Goal: Transaction & Acquisition: Purchase product/service

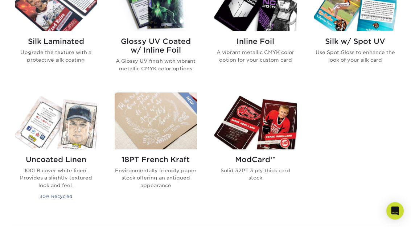
scroll to position [511, 0]
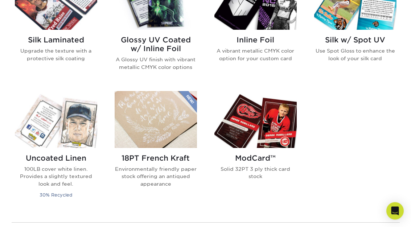
click at [284, 123] on img at bounding box center [255, 119] width 82 height 57
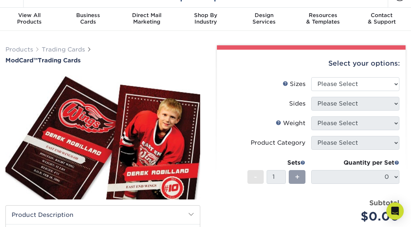
scroll to position [16, 0]
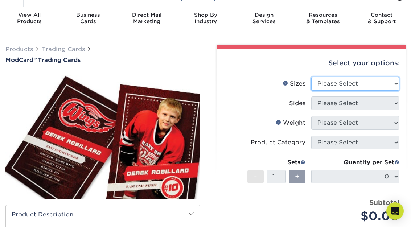
click at [394, 82] on select "Please Select 2.5" x 3.5"" at bounding box center [355, 84] width 88 height 14
select select "2.50x3.50"
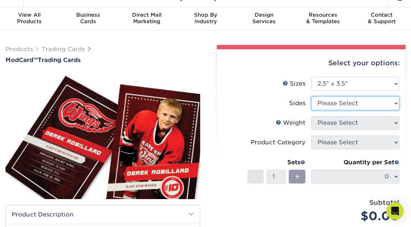
click at [398, 98] on select "Please Select Print Both Sides Print Front Only" at bounding box center [355, 104] width 88 height 14
select select "32d3c223-f82c-492b-b915-ba065a00862f"
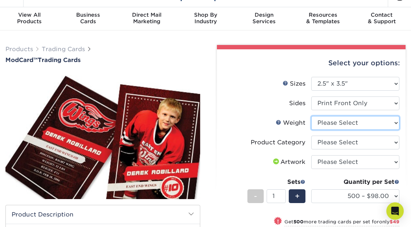
click at [396, 120] on select "Please Select 32PTUCBLK" at bounding box center [355, 123] width 88 height 14
select select "32PTUCBLK"
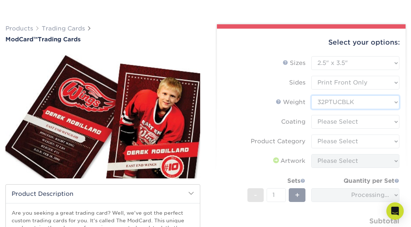
scroll to position [37, 0]
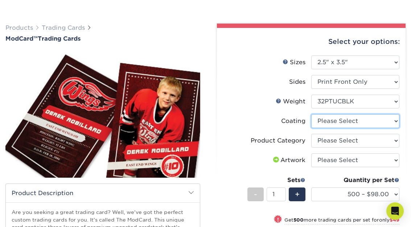
click at [398, 119] on select at bounding box center [355, 121] width 88 height 14
select select "3e7618de-abca-4bda-9f97-8b9129e913d8"
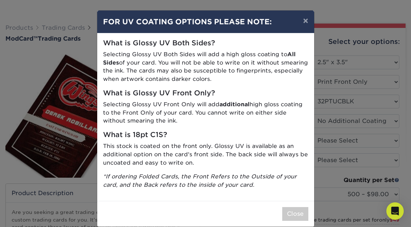
click at [303, 22] on button "×" at bounding box center [305, 21] width 17 height 20
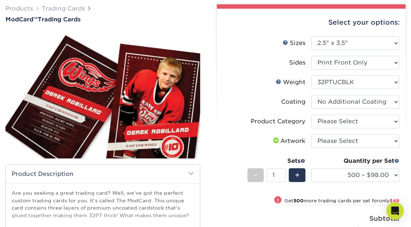
scroll to position [57, 0]
click at [395, 102] on select at bounding box center [355, 102] width 88 height 14
click at [396, 121] on select "Please Select Trading Cards" at bounding box center [355, 122] width 88 height 14
select select "c2f9bce9-36c2-409d-b101-c29d9d031e18"
click at [393, 143] on select "Please Select I will upload files I need a design - $100" at bounding box center [355, 141] width 88 height 14
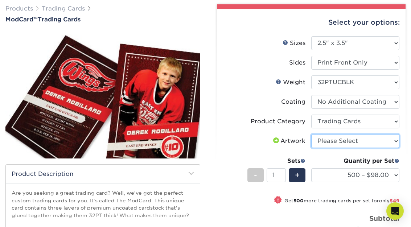
select select "upload"
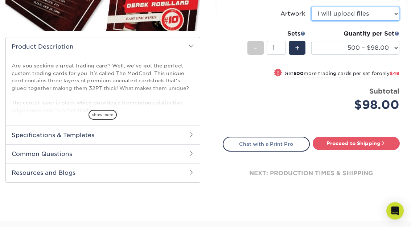
scroll to position [184, 0]
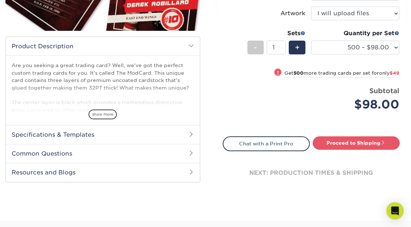
click at [186, 139] on h2 "Specifications & Templates" at bounding box center [103, 135] width 194 height 19
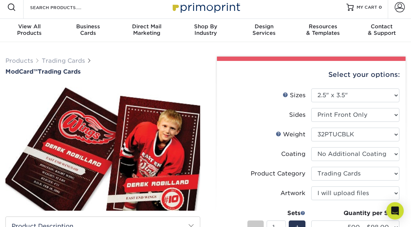
scroll to position [0, 0]
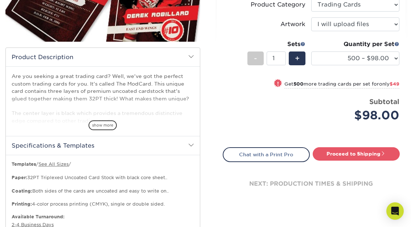
click at [376, 151] on link "Proceed to Shipping" at bounding box center [356, 153] width 87 height 13
type input "Set 1"
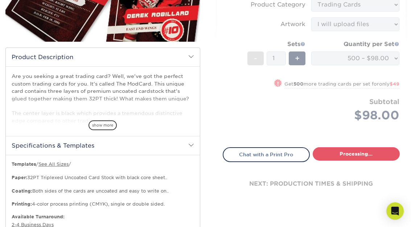
select select "ccadd36a-1df5-46b1-9d2a-19dff7c6f239"
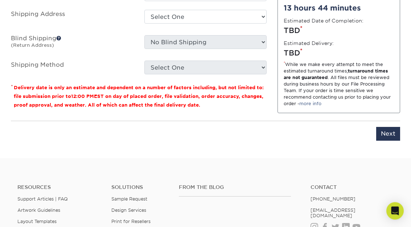
scroll to position [560, 0]
click at [390, 128] on input "Next" at bounding box center [388, 134] width 24 height 14
type input "Next"
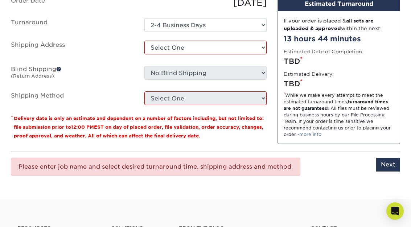
scroll to position [528, 0]
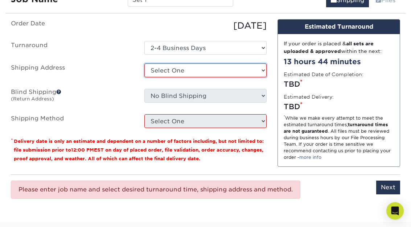
click at [261, 64] on select "Select One + Add New Address - Login" at bounding box center [205, 71] width 123 height 14
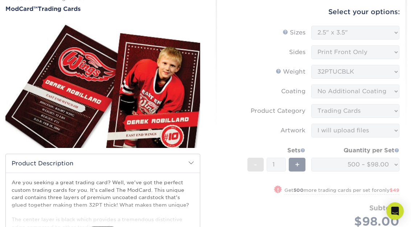
scroll to position [64, 0]
